Goal: Check status: Check status

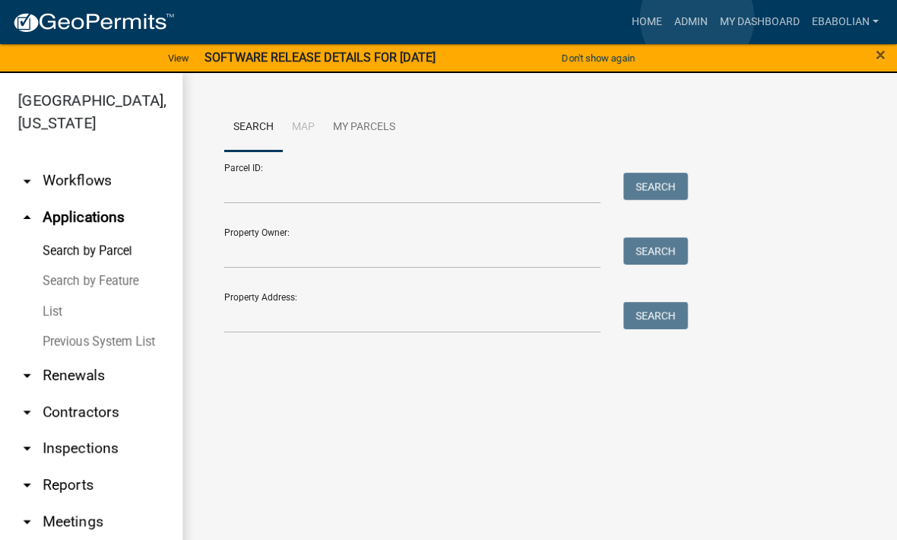
click at [698, 19] on link "Admin" at bounding box center [691, 22] width 46 height 29
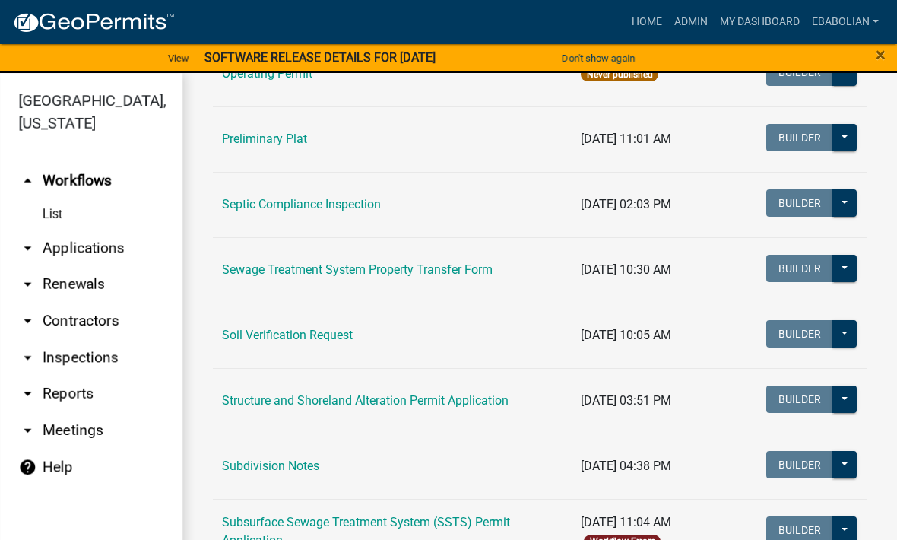
scroll to position [783, 0]
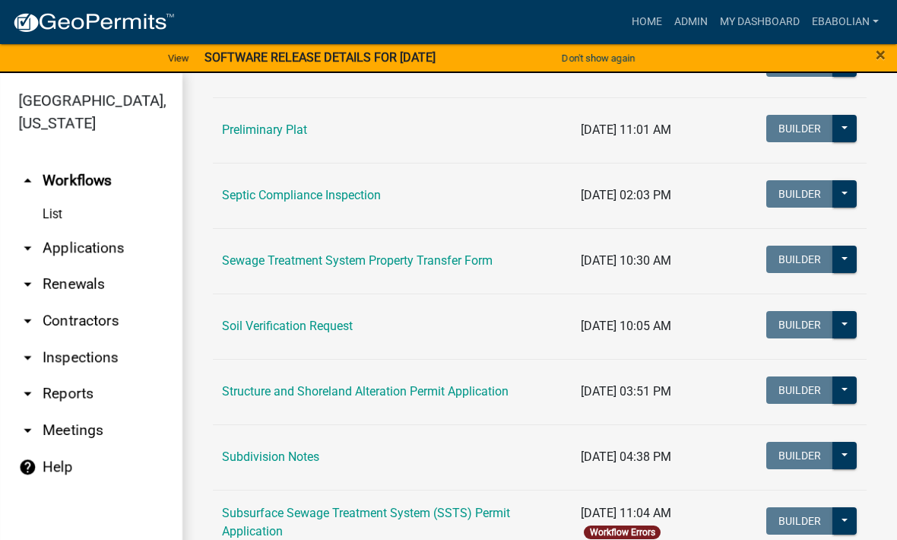
click at [463, 395] on link "Structure and Shoreland Alteration Permit Application" at bounding box center [365, 391] width 287 height 14
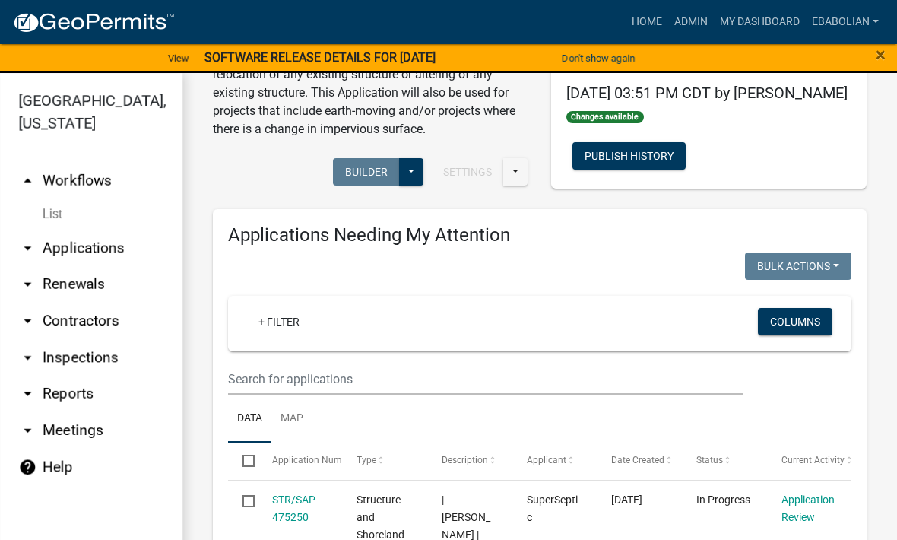
scroll to position [179, 0]
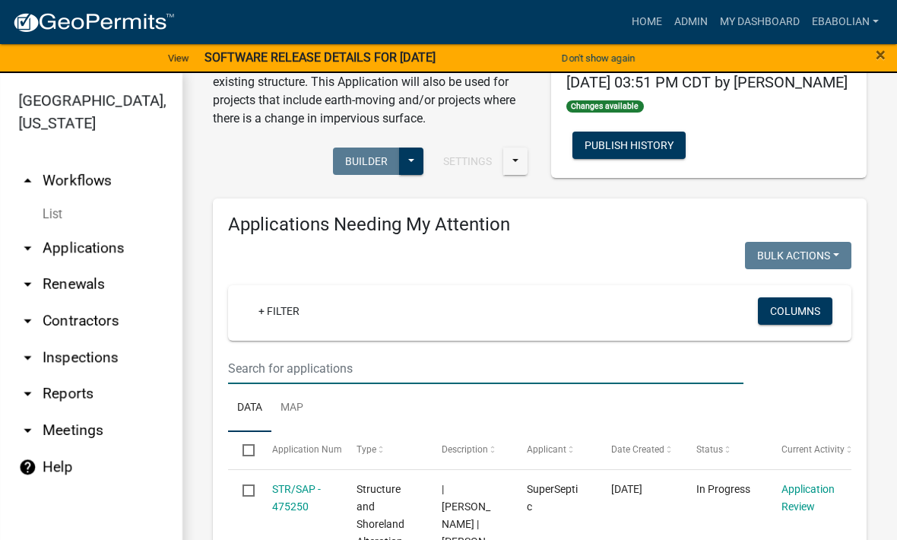
click at [426, 360] on input "text" at bounding box center [485, 368] width 515 height 31
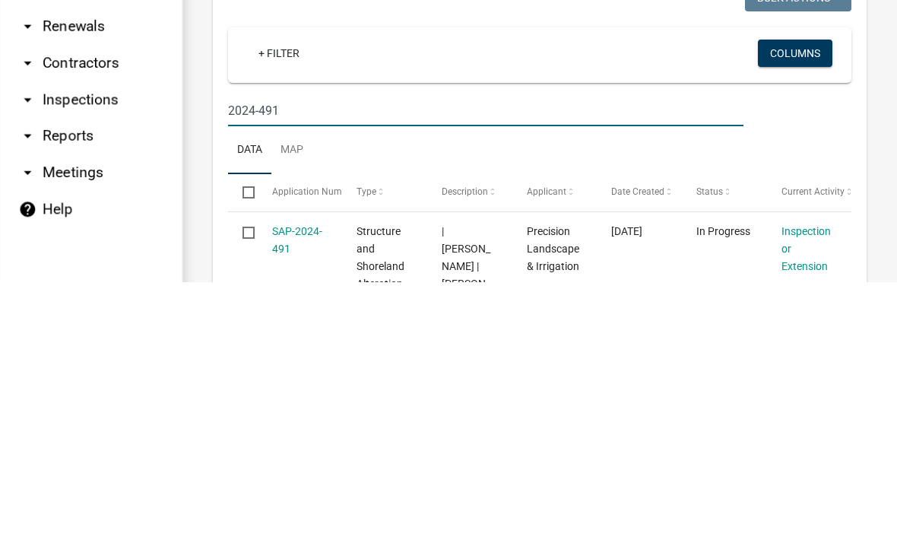
type input "2024-491"
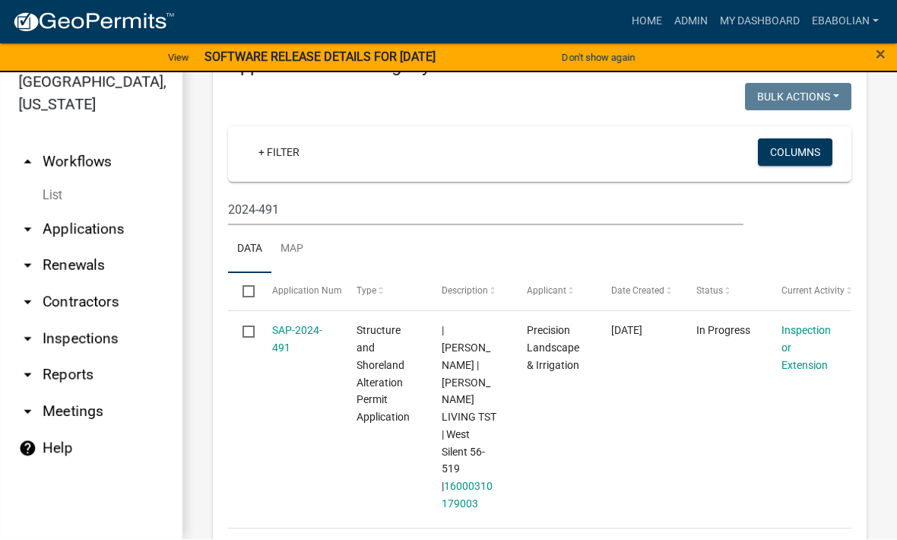
scroll to position [321, 0]
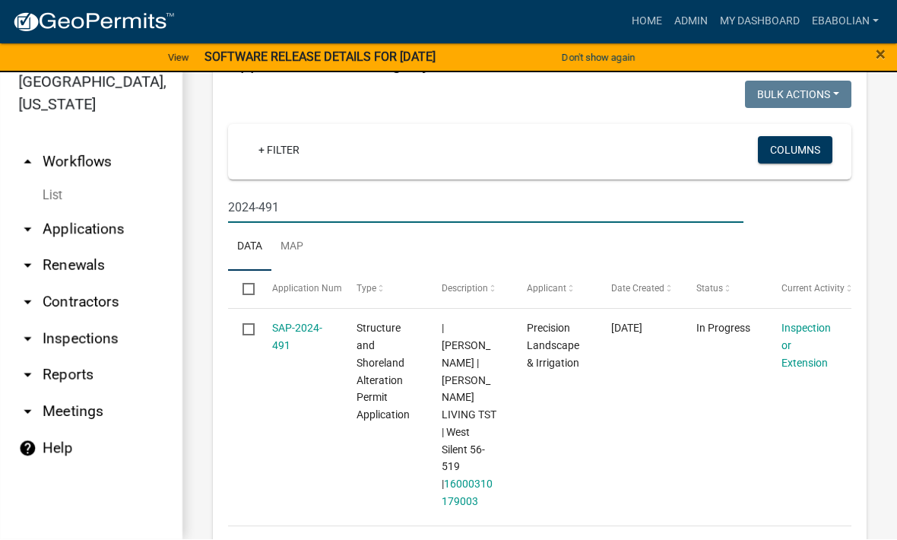
click at [300, 331] on link "SAP-2024-491" at bounding box center [297, 337] width 50 height 30
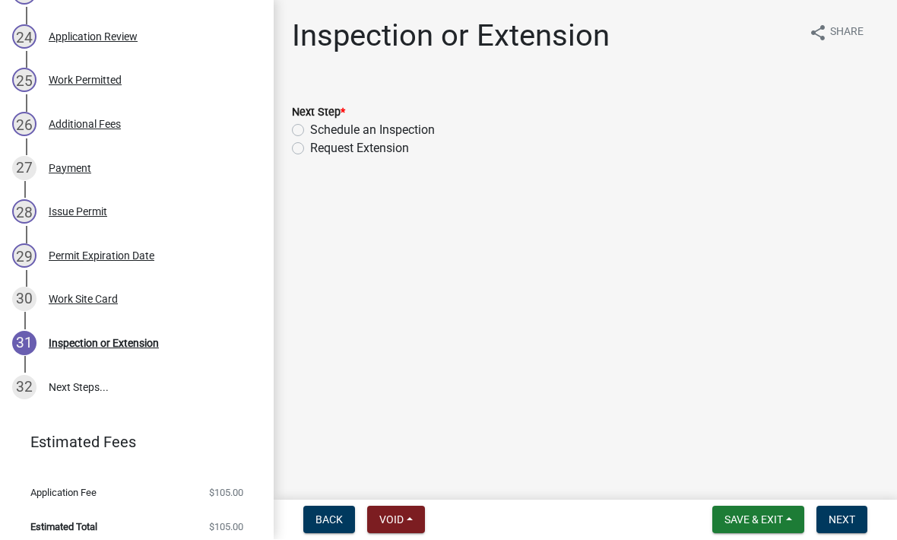
scroll to position [1311, 0]
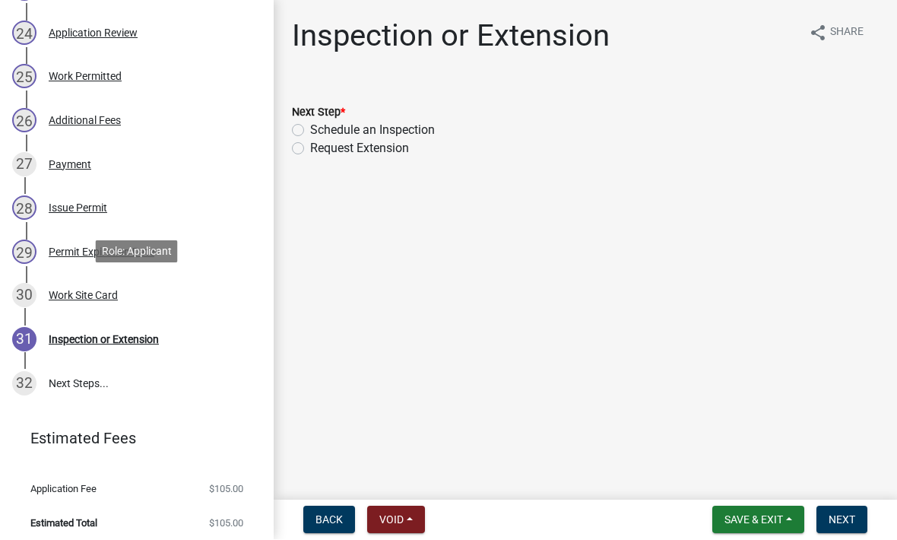
click at [101, 290] on div "Work Site Card" at bounding box center [83, 295] width 69 height 11
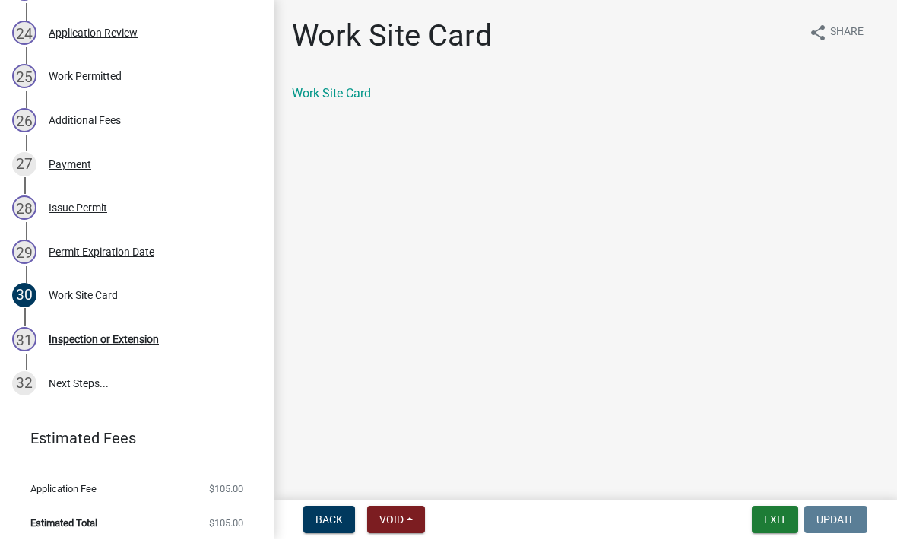
click at [368, 99] on link "Work Site Card" at bounding box center [331, 94] width 79 height 14
